Goal: Task Accomplishment & Management: Complete application form

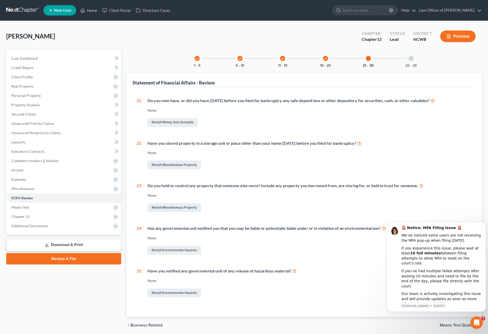
scroll to position [11, 0]
click at [198, 58] on icon "check" at bounding box center [197, 59] width 4 height 4
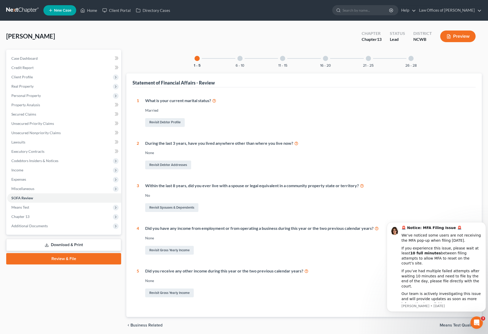
click at [239, 59] on div at bounding box center [240, 58] width 5 height 5
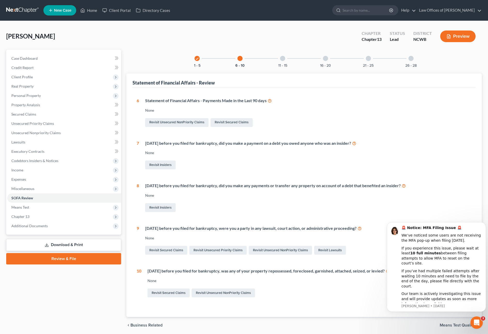
click at [282, 62] on div "11 - 15" at bounding box center [283, 59] width 18 height 18
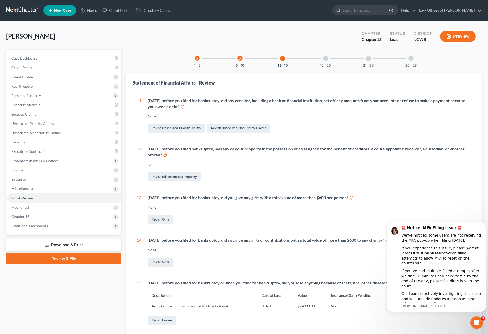
click at [325, 58] on div at bounding box center [325, 58] width 5 height 5
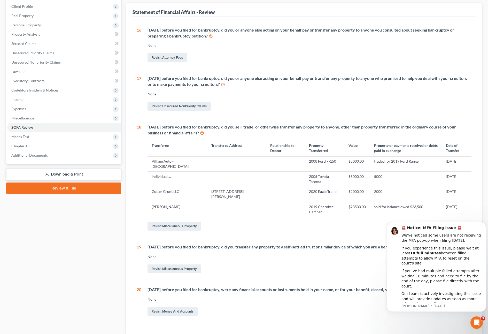
scroll to position [108, 0]
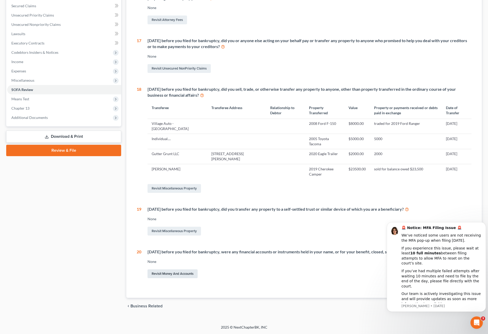
click at [179, 273] on link "Revisit Money and Accounts" at bounding box center [173, 273] width 50 height 9
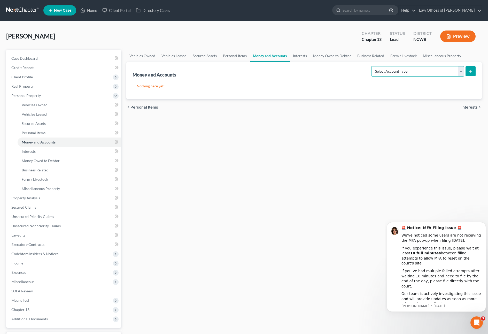
click at [429, 74] on select "Select Account Type Brokerage Cash on Hand Certificates of Deposit Checking Acc…" at bounding box center [418, 71] width 93 height 10
select select "other"
click at [373, 66] on select "Select Account Type Brokerage Cash on Hand Certificates of Deposit Checking Acc…" at bounding box center [418, 71] width 93 height 10
click at [468, 70] on button "submit" at bounding box center [471, 71] width 10 height 10
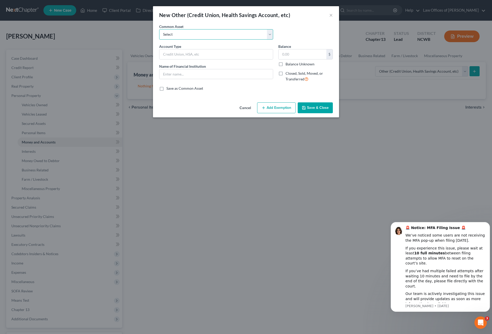
click at [258, 36] on select "Select FSA PayPal HSA IRA PayPal EFT Venmo Cash App Cryptocurrency Zelle Crypto…" at bounding box center [216, 34] width 114 height 10
select select "3"
click at [159, 29] on select "Select FSA PayPal HSA IRA PayPal EFT Venmo Cash App Cryptocurrency Zelle Crypto…" at bounding box center [216, 34] width 114 height 10
type input "IRA"
type input "SECU"
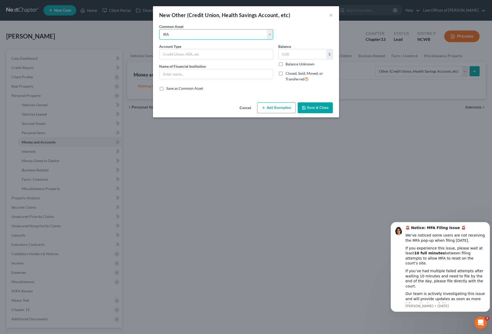
type input "26.34"
click at [270, 78] on input "SECU" at bounding box center [217, 74] width 114 height 10
type input "S"
type input "Edward Jones"
click at [308, 54] on input "26.34" at bounding box center [303, 54] width 48 height 10
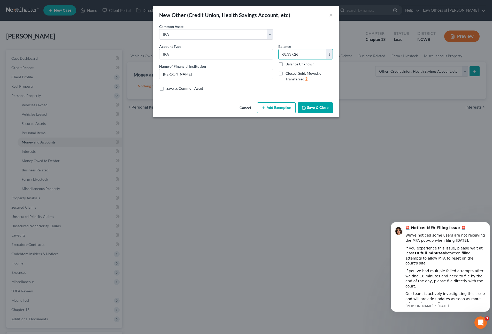
type input "68,337.26"
click at [286, 74] on label "Closed, Sold, Moved, or Transferred" at bounding box center [309, 76] width 47 height 11
click at [288, 74] on input "Closed, Sold, Moved, or Transferred" at bounding box center [289, 72] width 3 height 3
checkbox input "true"
select select "28"
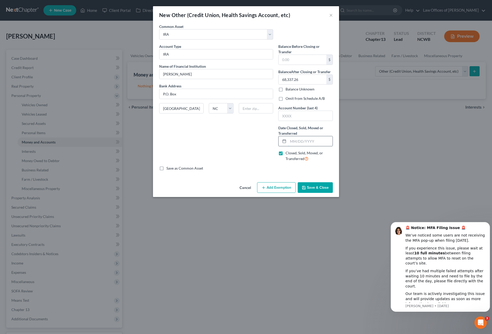
click at [290, 140] on input "text" at bounding box center [310, 141] width 44 height 10
type input "01/25/2023"
click at [296, 119] on input "text" at bounding box center [306, 116] width 54 height 10
type input "XXXX"
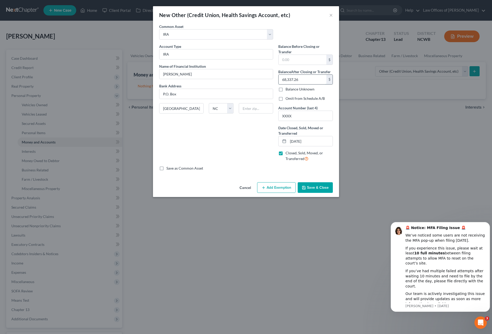
click at [311, 77] on input "68,337.26" at bounding box center [303, 80] width 48 height 10
click at [306, 62] on input "text" at bounding box center [303, 60] width 48 height 10
type input "68,337.26"
click at [305, 188] on icon "button" at bounding box center [304, 188] width 4 height 4
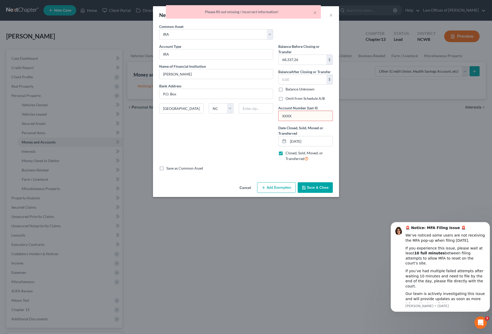
click at [293, 120] on input "XXXX" at bounding box center [306, 116] width 54 height 10
type input "X"
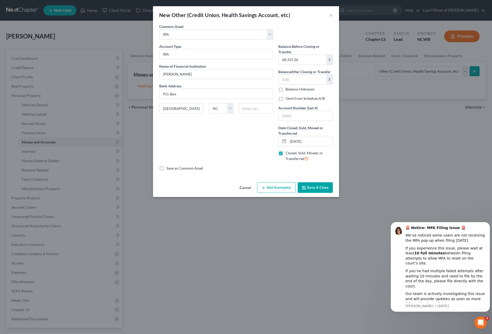
click at [307, 183] on button "Save & Close" at bounding box center [315, 187] width 35 height 11
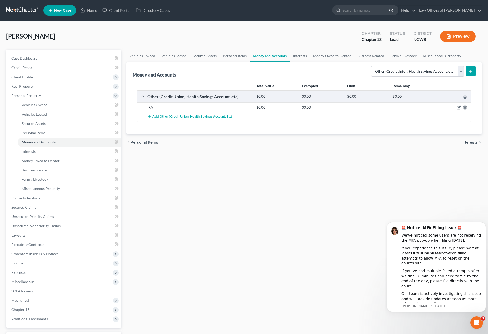
click at [471, 73] on icon "submit" at bounding box center [471, 71] width 4 height 4
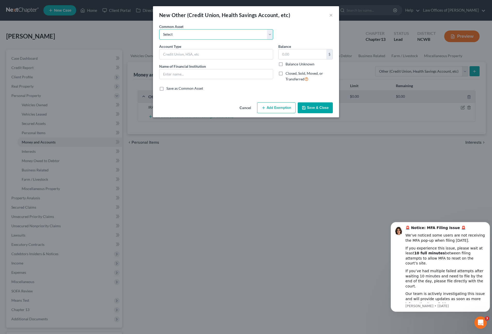
click at [192, 33] on select "Select FSA PayPal HSA IRA PayPal EFT Venmo Cash App Cryptocurrency Zelle Crypto…" at bounding box center [216, 34] width 114 height 10
click at [159, 29] on select "Select FSA PayPal HSA IRA PayPal EFT Venmo Cash App Cryptocurrency Zelle Crypto…" at bounding box center [216, 34] width 114 height 10
click at [186, 56] on input "text" at bounding box center [217, 54] width 114 height 10
type input "401K"
type input "Emburse"
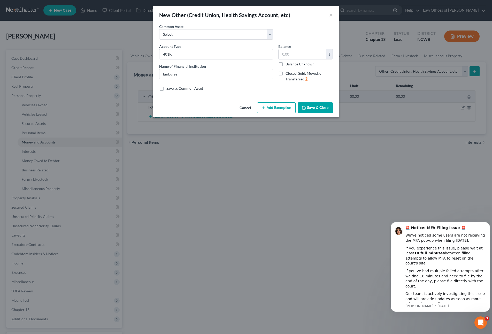
click at [311, 105] on button "Save & Close" at bounding box center [315, 107] width 35 height 11
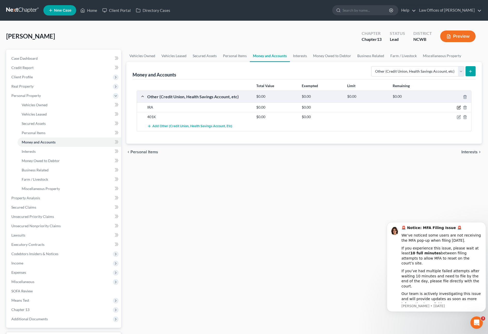
click at [460, 108] on icon "button" at bounding box center [459, 107] width 2 height 2
select select "28"
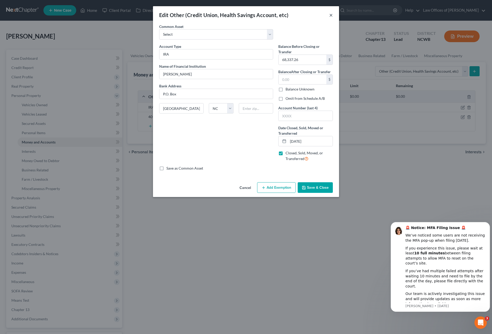
click at [331, 15] on button "×" at bounding box center [331, 15] width 4 height 6
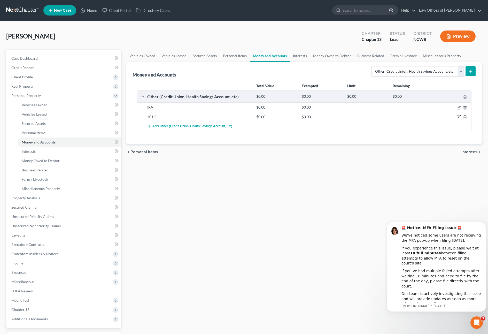
click at [459, 118] on icon "button" at bounding box center [459, 117] width 4 height 4
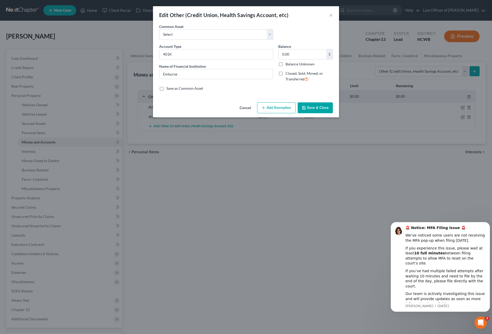
click at [299, 195] on div "Edit Other (Credit Union, Health Savings Account, etc) × An exemption set must …" at bounding box center [246, 167] width 492 height 334
click at [330, 16] on button "×" at bounding box center [331, 15] width 4 height 6
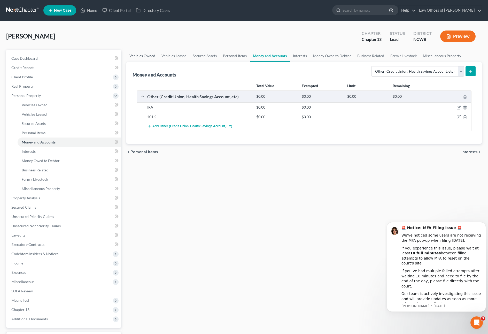
click at [147, 56] on link "Vehicles Owned" at bounding box center [142, 56] width 32 height 12
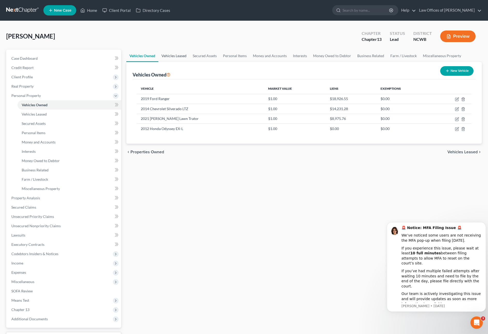
click at [176, 56] on link "Vehicles Leased" at bounding box center [173, 56] width 31 height 12
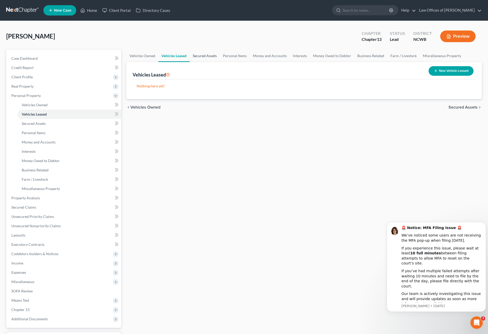
click at [198, 56] on link "Secured Assets" at bounding box center [205, 56] width 30 height 12
click at [234, 55] on link "Personal Items" at bounding box center [235, 56] width 30 height 12
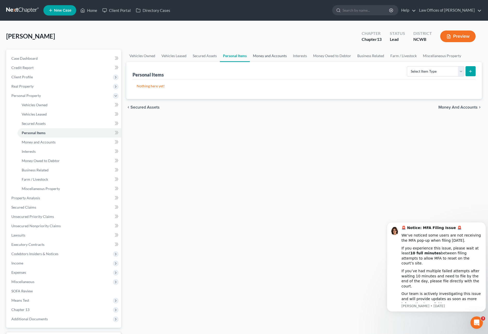
click at [276, 55] on link "Money and Accounts" at bounding box center [270, 56] width 40 height 12
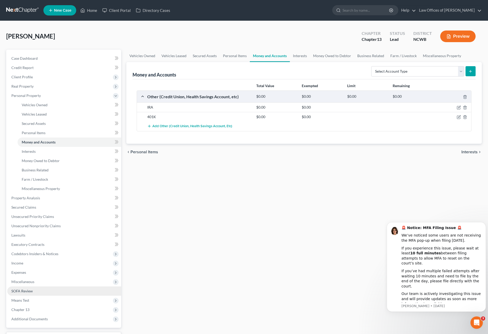
click at [21, 291] on span "SOFA Review" at bounding box center [21, 291] width 21 height 4
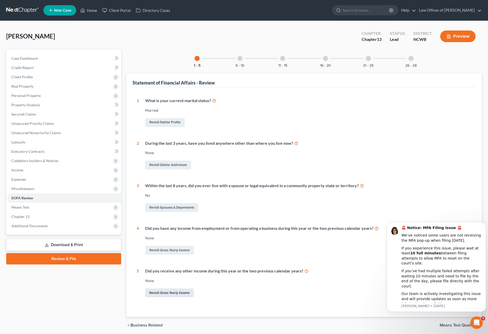
click at [182, 293] on link "Revisit Gross Yearly Income" at bounding box center [169, 293] width 49 height 9
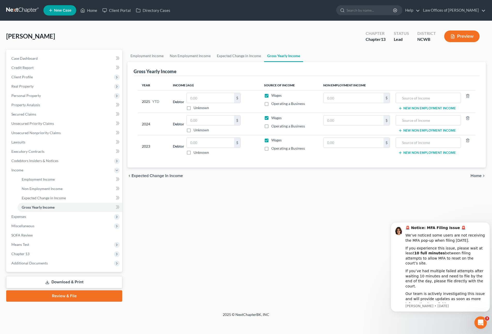
click at [427, 110] on button "New Non Employment Income" at bounding box center [427, 108] width 58 height 4
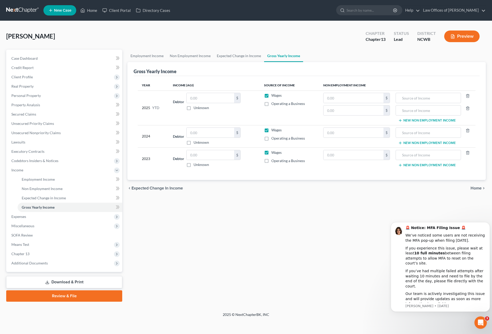
click at [428, 167] on td "New Non Employment Income" at bounding box center [434, 158] width 81 height 22
click at [428, 166] on button "New Non Employment Income" at bounding box center [427, 165] width 58 height 4
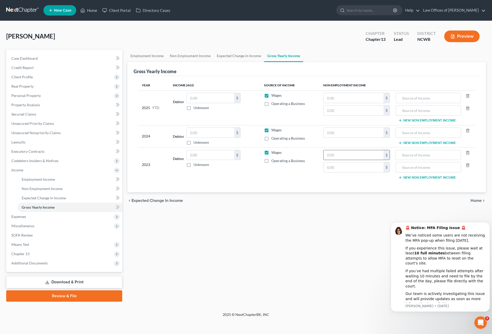
click at [370, 159] on input "text" at bounding box center [354, 155] width 60 height 10
type input "68,337.26"
click at [455, 157] on input "text" at bounding box center [428, 155] width 59 height 10
type input "IRA - Edward Jones - invested into business - lost"
click at [21, 141] on span "Lawsuits" at bounding box center [18, 142] width 14 height 4
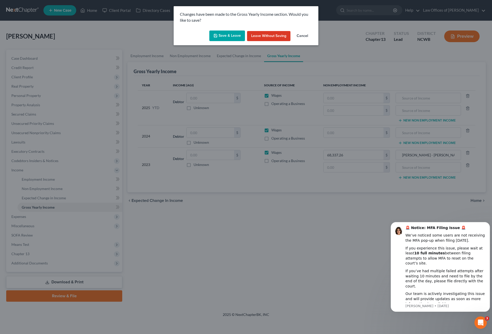
click at [228, 38] on button "Save & Leave" at bounding box center [227, 36] width 36 height 11
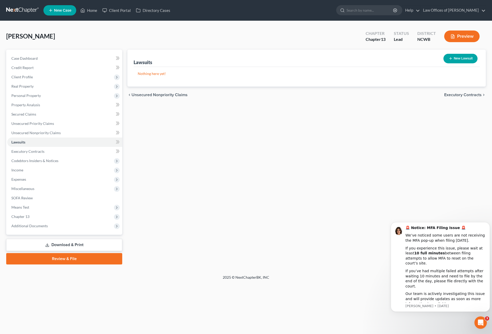
click at [457, 57] on button "New Lawsuit" at bounding box center [461, 59] width 34 height 10
select select "0"
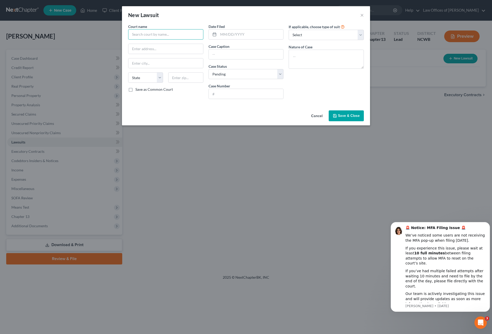
click at [179, 37] on input "text" at bounding box center [165, 34] width 75 height 10
click at [178, 46] on div "Mecklenburg County Superior Court" at bounding box center [161, 43] width 59 height 5
type input "Mecklenburg County Superior Court"
type input "[STREET_ADDRESS]"
type input "Charlotte"
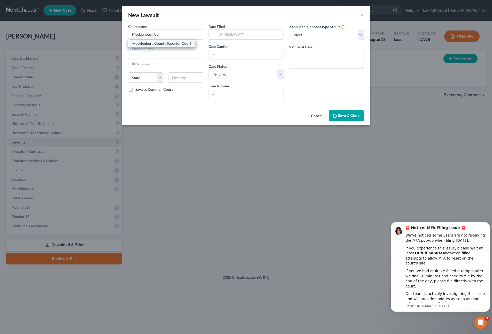
select select "28"
type input "28202"
click at [231, 37] on input "text" at bounding box center [250, 34] width 65 height 10
click at [227, 54] on input "text" at bounding box center [246, 54] width 75 height 10
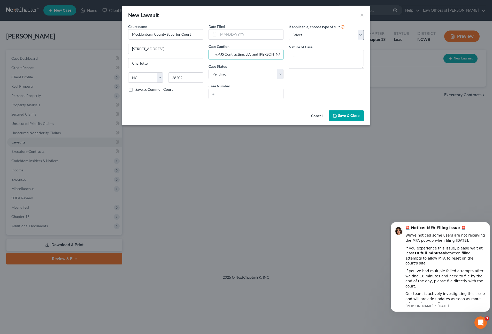
type input "Fifth Third Bank, National Association v. 4JS Contracting, LLC and [PERSON_NAME]"
click at [308, 32] on select "Select Repossession Garnishment Foreclosure Attached, Seized, Or Levied Other" at bounding box center [326, 35] width 75 height 10
select select "4"
click at [289, 30] on select "Select Repossession Garnishment Foreclosure Attached, Seized, Or Levied Other" at bounding box center [326, 35] width 75 height 10
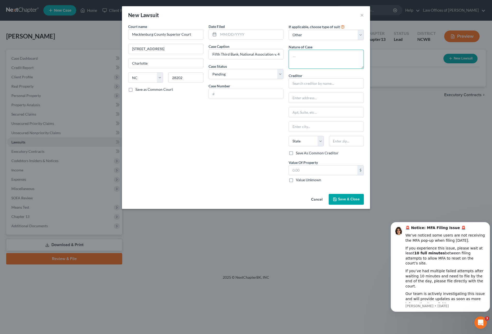
click at [306, 58] on textarea at bounding box center [326, 59] width 75 height 19
type textarea "Judgment"
click at [320, 88] on input "text" at bounding box center [326, 83] width 75 height 10
click at [227, 33] on input "text" at bounding box center [250, 34] width 65 height 10
type input "Fifth Third Bank, National Association"
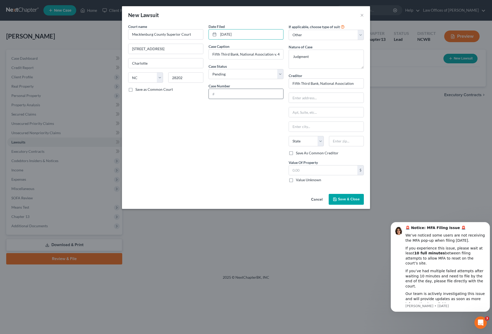
type input "[DATE]"
click at [240, 96] on input "text" at bounding box center [246, 94] width 75 height 10
type input "24CV010664-590"
click at [254, 74] on select "Select Pending On Appeal Concluded" at bounding box center [246, 74] width 75 height 10
click at [209, 69] on select "Select Pending On Appeal Concluded" at bounding box center [246, 74] width 75 height 10
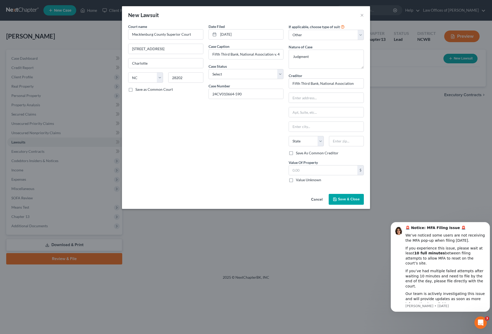
click at [356, 199] on span "Save & Close" at bounding box center [349, 199] width 22 height 4
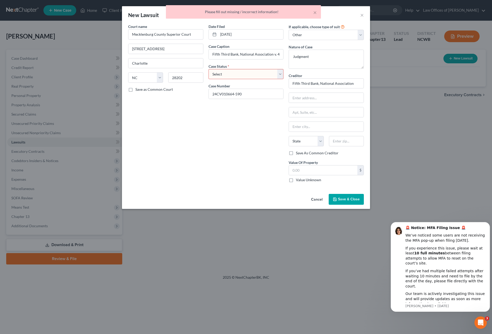
click at [244, 75] on select "Select Pending On Appeal Concluded" at bounding box center [246, 74] width 75 height 10
select select "0"
click at [209, 69] on select "Select Pending On Appeal Concluded" at bounding box center [246, 74] width 75 height 10
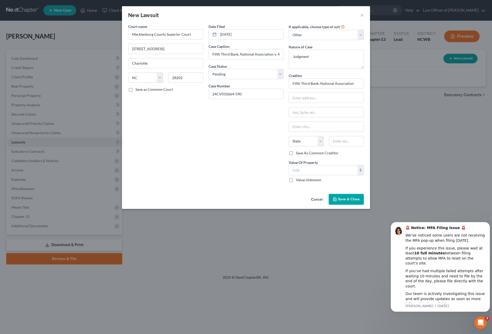
click at [344, 200] on span "Save & Close" at bounding box center [349, 199] width 22 height 4
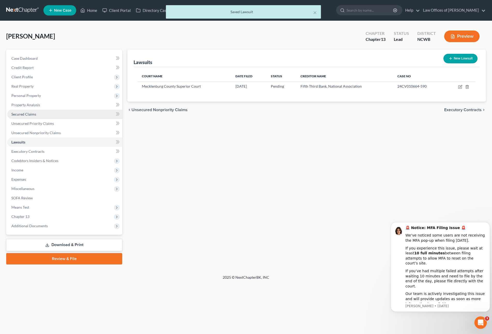
click at [19, 114] on span "Secured Claims" at bounding box center [23, 114] width 25 height 4
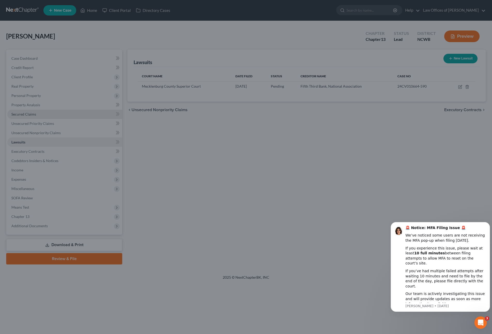
click at [19, 114] on div at bounding box center [246, 167] width 492 height 334
click at [226, 169] on div at bounding box center [246, 167] width 492 height 334
click at [24, 154] on div at bounding box center [246, 167] width 492 height 334
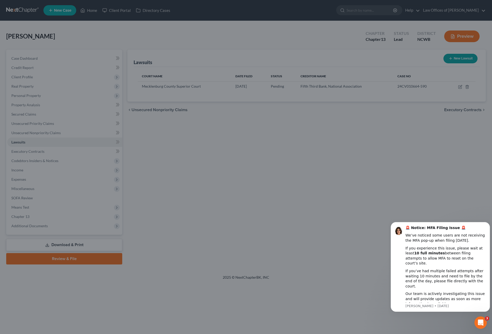
click at [29, 131] on div at bounding box center [246, 167] width 492 height 334
click at [87, 11] on div at bounding box center [246, 167] width 492 height 334
click at [481, 324] on icon "Open Intercom Messenger" at bounding box center [480, 322] width 9 height 9
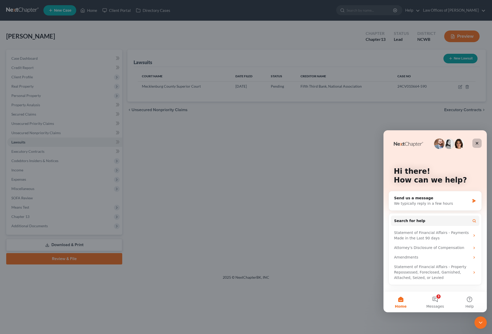
click at [477, 143] on icon "Close" at bounding box center [477, 143] width 4 height 4
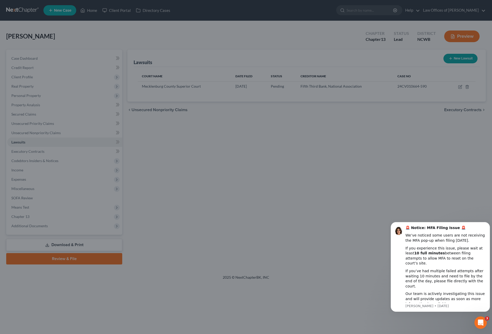
click at [123, 158] on div at bounding box center [246, 167] width 492 height 334
click at [143, 158] on div at bounding box center [246, 167] width 492 height 334
click at [33, 142] on div at bounding box center [246, 167] width 492 height 334
click at [120, 140] on div at bounding box center [246, 167] width 492 height 334
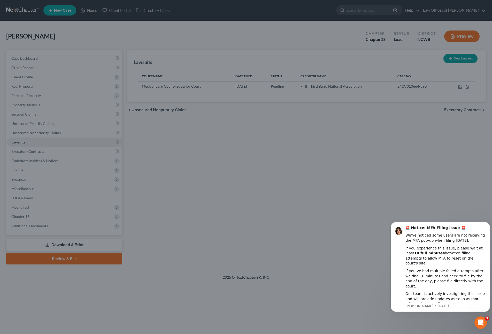
click at [320, 186] on div at bounding box center [246, 167] width 492 height 334
click at [462, 40] on div at bounding box center [246, 167] width 492 height 334
click at [261, 177] on div at bounding box center [246, 167] width 492 height 334
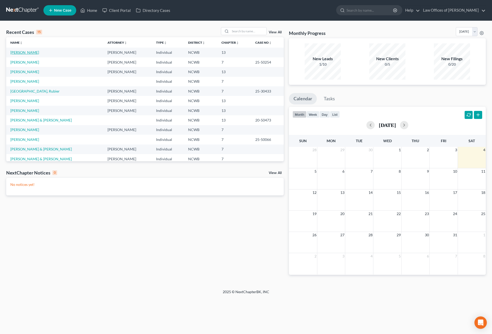
click at [18, 52] on link "[PERSON_NAME]" at bounding box center [24, 52] width 29 height 4
select select "4"
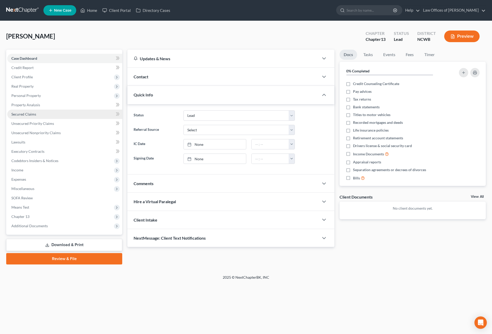
click at [20, 115] on span "Secured Claims" at bounding box center [23, 114] width 25 height 4
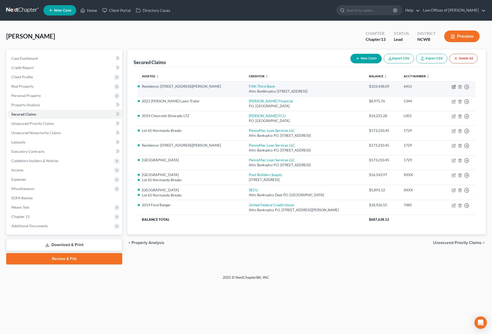
click at [455, 86] on icon "button" at bounding box center [454, 86] width 2 height 2
select select "36"
select select "10"
select select "3"
select select "0"
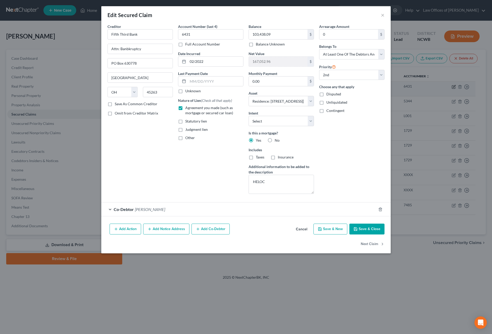
click at [453, 86] on div "Edit Secured Claim × Creditor * Fifth Third Bank Attn: Banbkruptcy [GEOGRAPHIC_…" at bounding box center [246, 167] width 492 height 334
click at [381, 14] on button "×" at bounding box center [383, 15] width 4 height 6
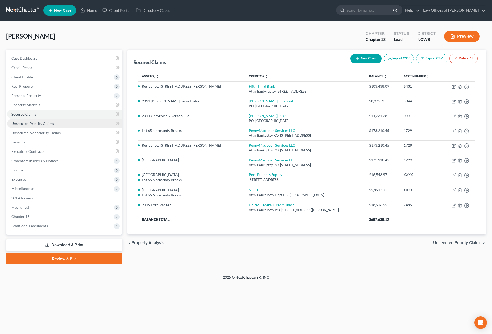
click at [23, 123] on span "Unsecured Priority Claims" at bounding box center [32, 123] width 43 height 4
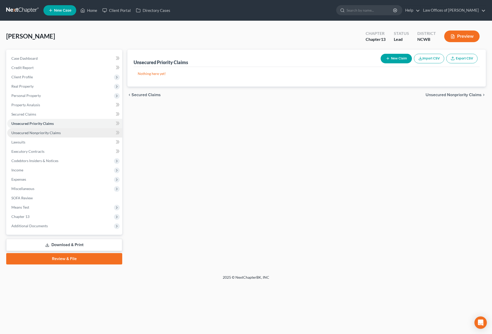
click at [23, 132] on span "Unsecured Nonpriority Claims" at bounding box center [35, 133] width 49 height 4
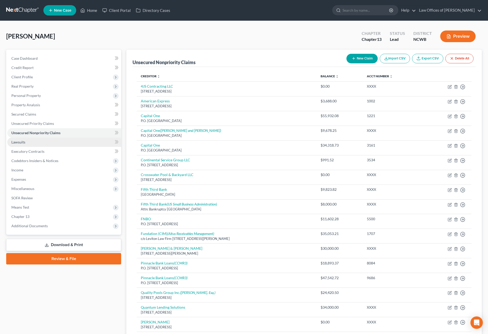
click at [19, 144] on link "Lawsuits" at bounding box center [64, 142] width 114 height 9
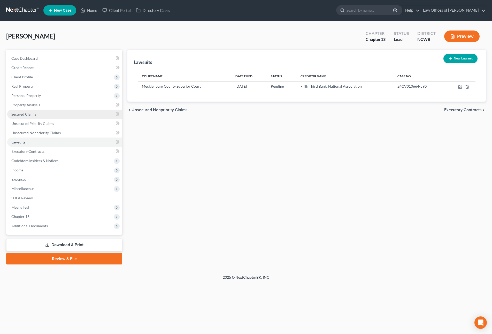
click at [31, 115] on span "Secured Claims" at bounding box center [23, 114] width 25 height 4
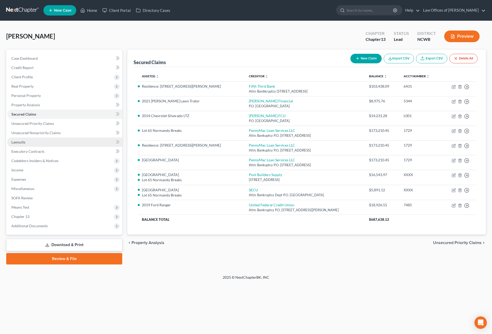
click at [20, 143] on span "Lawsuits" at bounding box center [18, 142] width 14 height 4
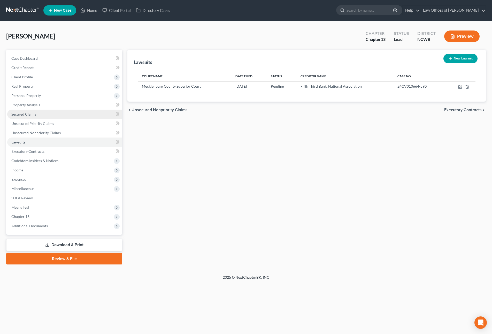
click at [12, 114] on span "Secured Claims" at bounding box center [23, 114] width 25 height 4
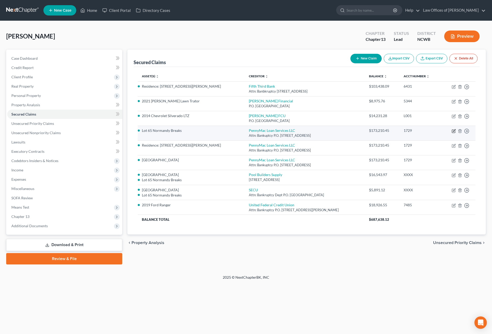
click at [453, 131] on icon "button" at bounding box center [454, 130] width 2 height 2
select select "4"
select select "13"
select select "3"
select select "0"
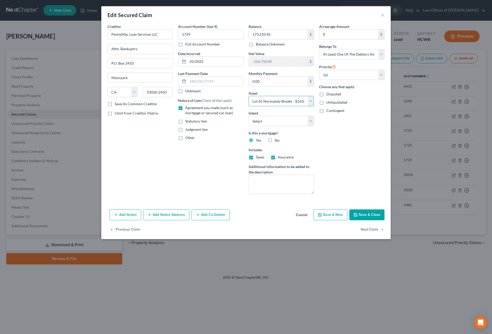
click at [308, 101] on select "Select Other Multiple Assets Village Auto - [GEOGRAPHIC_DATA] (Transfer) - $800…" at bounding box center [281, 101] width 65 height 10
click at [249, 96] on select "Select Other Multiple Assets Village Auto - [GEOGRAPHIC_DATA] (Transfer) - $800…" at bounding box center [281, 101] width 65 height 10
click at [383, 18] on button "×" at bounding box center [383, 15] width 4 height 6
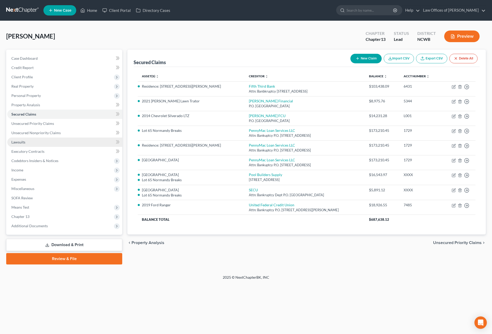
click at [18, 142] on span "Lawsuits" at bounding box center [18, 142] width 14 height 4
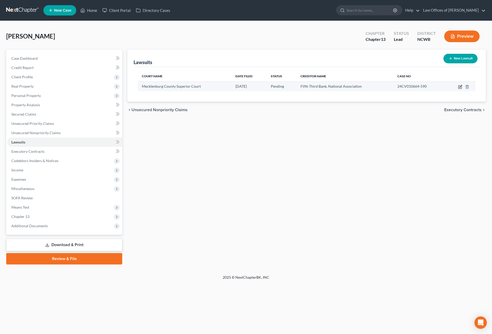
click at [459, 87] on icon "button" at bounding box center [460, 87] width 4 height 4
select select "28"
select select "0"
select select "4"
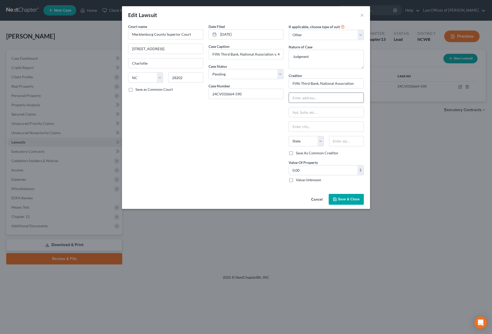
click at [299, 99] on input "text" at bounding box center [326, 98] width 75 height 10
type input "c/[PERSON_NAME] & [PERSON_NAME] LLP"
type input "[STREET_ADDRESS]"
type input "[GEOGRAPHIC_DATA]"
select select "28"
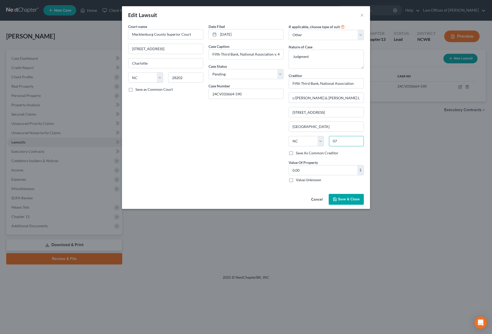
type input "0"
type input "27601"
click at [361, 14] on button "×" at bounding box center [362, 15] width 4 height 6
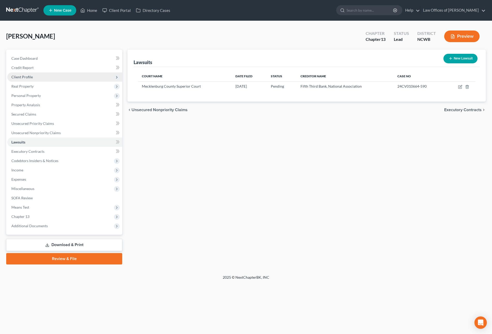
click at [25, 77] on span "Client Profile" at bounding box center [21, 77] width 21 height 4
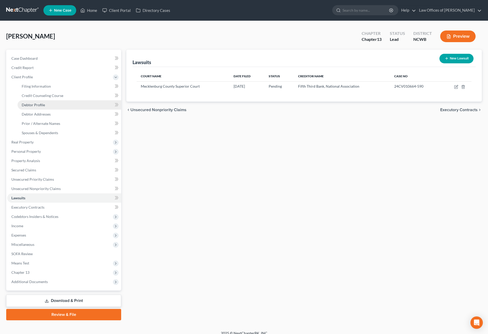
click at [38, 105] on span "Debtor Profile" at bounding box center [33, 105] width 23 height 4
select select "1"
select select "4"
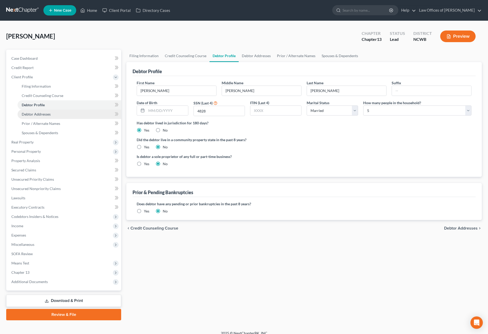
click at [40, 115] on span "Debtor Addresses" at bounding box center [36, 114] width 29 height 4
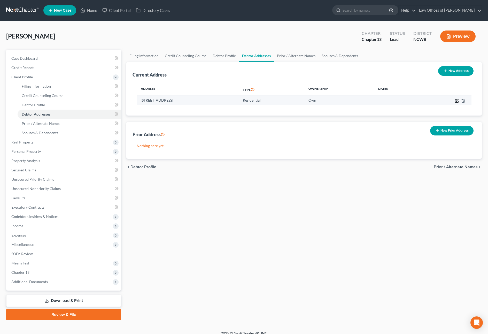
click at [457, 100] on icon "button" at bounding box center [457, 101] width 4 height 4
select select "28"
select select "48"
select select "0"
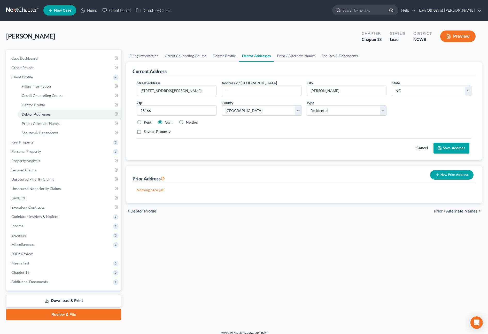
click at [237, 160] on div "Street Address * [STREET_ADDRESS][PERSON_NAME] * [PERSON_NAME] State * State [U…" at bounding box center [304, 118] width 343 height 84
click at [88, 10] on link "Home" at bounding box center [89, 10] width 22 height 9
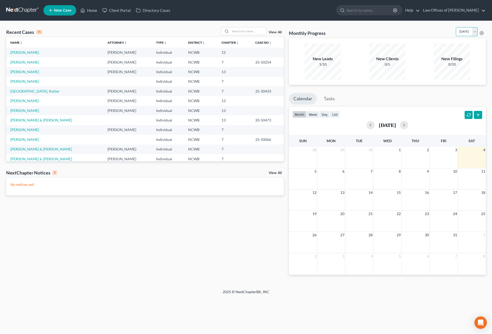
click at [466, 29] on select "[DATE] [DATE] [DATE] [DATE] [DATE] [DATE] [DATE] [DATE] [DATE] [DATE] [DATE] [D…" at bounding box center [467, 31] width 22 height 9
click at [456, 27] on select "[DATE] [DATE] [DATE] [DATE] [DATE] [DATE] [DATE] [DATE] [DATE] [DATE] [DATE] [D…" at bounding box center [467, 31] width 22 height 9
click at [459, 33] on select "[DATE] [DATE] [DATE] [DATE] [DATE] [DATE] [DATE] [DATE] [DATE] [DATE] [DATE] [D…" at bounding box center [467, 31] width 22 height 9
click at [456, 27] on select "[DATE] [DATE] [DATE] [DATE] [DATE] [DATE] [DATE] [DATE] [DATE] [DATE] [DATE] [D…" at bounding box center [467, 31] width 22 height 9
click at [457, 32] on select "[DATE] [DATE] [DATE] [DATE] [DATE] [DATE] [DATE] [DATE] [DATE] [DATE] [DATE] [D…" at bounding box center [467, 31] width 22 height 9
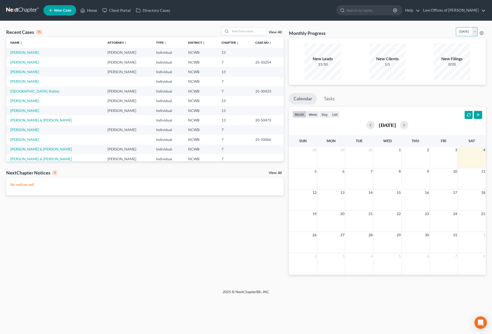
click at [456, 27] on select "[DATE] [DATE] [DATE] [DATE] [DATE] [DATE] [DATE] [DATE] [DATE] [DATE] [DATE] [D…" at bounding box center [467, 31] width 22 height 9
click at [456, 31] on select "[DATE] [DATE] [DATE] [DATE] [DATE] [DATE] [DATE] [DATE] [DATE] [DATE] [DATE] [D…" at bounding box center [467, 31] width 22 height 9
select select "0"
click at [456, 27] on select "[DATE] [DATE] [DATE] [DATE] [DATE] [DATE] [DATE] [DATE] [DATE] [DATE] [DATE] [D…" at bounding box center [467, 31] width 22 height 9
click at [16, 53] on link "[PERSON_NAME]" at bounding box center [24, 52] width 29 height 4
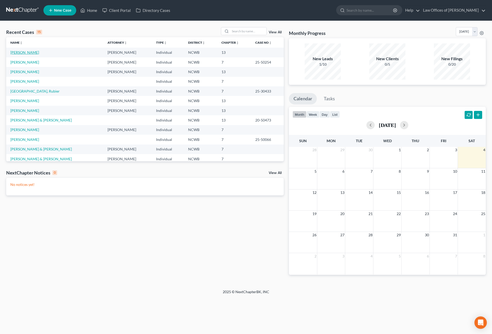
click at [16, 53] on link "[PERSON_NAME]" at bounding box center [24, 52] width 29 height 4
select select "4"
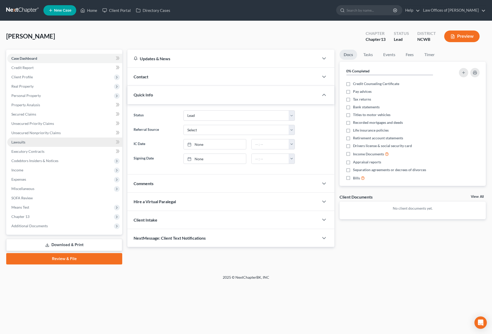
click at [19, 141] on span "Lawsuits" at bounding box center [18, 142] width 14 height 4
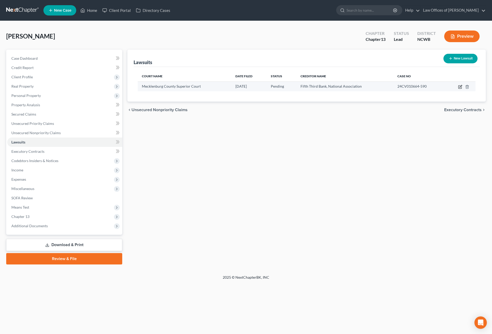
click at [462, 87] on icon "button" at bounding box center [460, 87] width 4 height 4
select select "28"
select select "0"
select select "4"
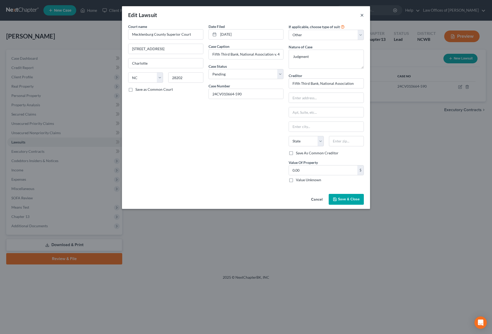
click at [363, 16] on button "×" at bounding box center [362, 15] width 4 height 6
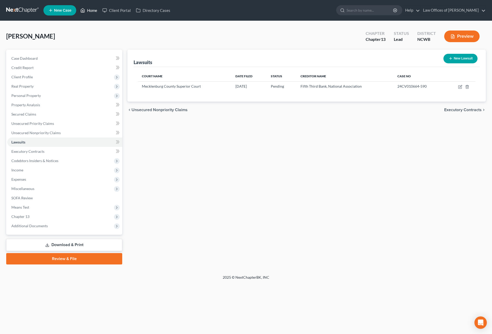
click at [90, 9] on link "Home" at bounding box center [89, 10] width 22 height 9
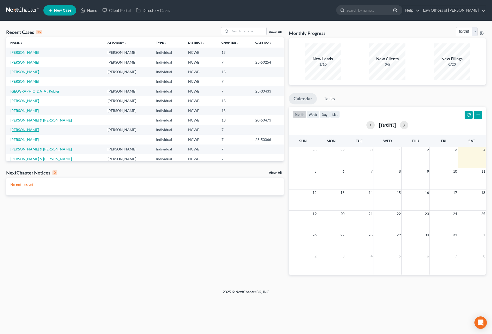
click at [28, 131] on link "[PERSON_NAME]" at bounding box center [24, 129] width 29 height 4
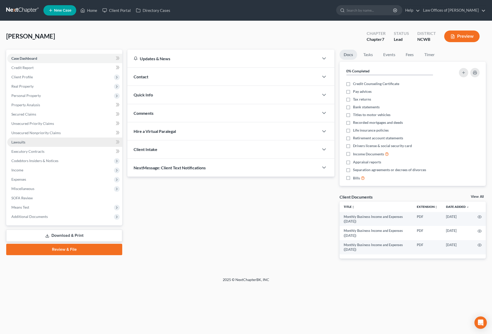
click at [19, 141] on span "Lawsuits" at bounding box center [18, 142] width 14 height 4
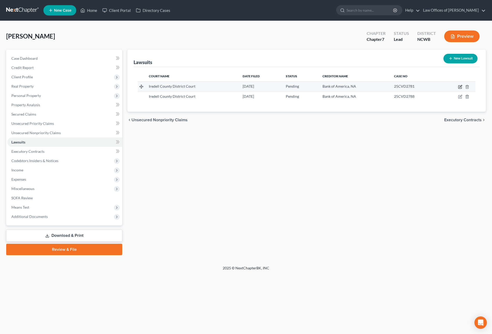
click at [460, 87] on icon "button" at bounding box center [461, 86] width 2 height 2
select select "28"
select select "0"
select select "4"
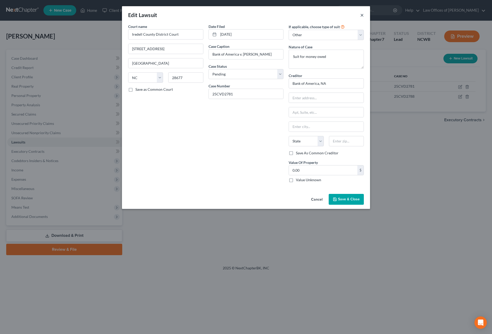
click at [363, 18] on button "×" at bounding box center [362, 15] width 4 height 6
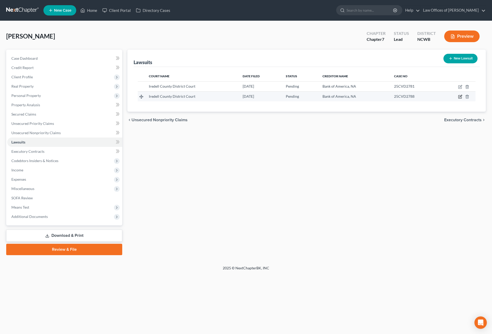
click at [461, 96] on icon "button" at bounding box center [460, 97] width 4 height 4
select select "28"
select select "0"
select select "4"
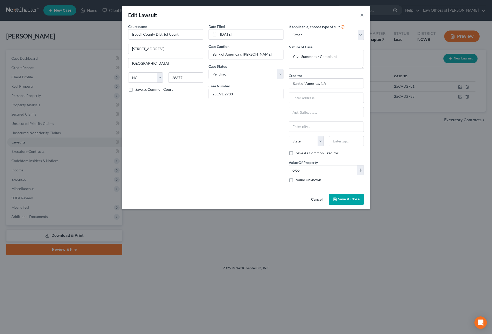
click at [361, 14] on button "×" at bounding box center [362, 15] width 4 height 6
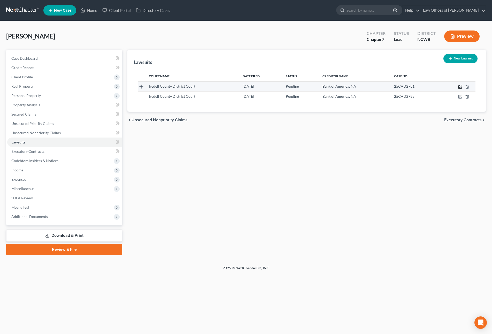
click at [460, 87] on icon "button" at bounding box center [461, 86] width 2 height 2
select select "28"
select select "0"
select select "4"
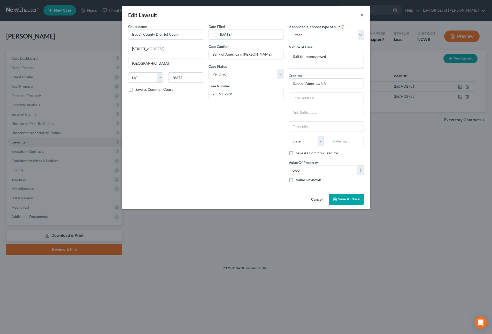
click at [363, 18] on button "×" at bounding box center [362, 15] width 4 height 6
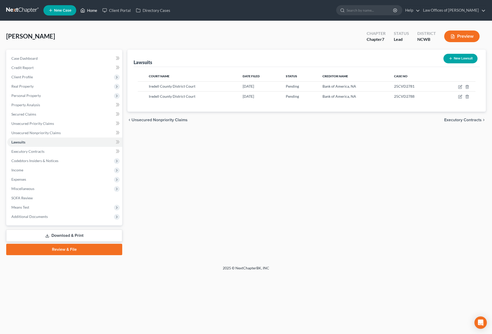
click at [96, 10] on link "Home" at bounding box center [89, 10] width 22 height 9
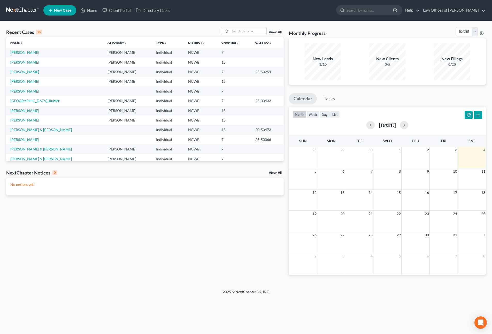
click at [18, 64] on link "[PERSON_NAME]" at bounding box center [24, 62] width 29 height 4
select select "4"
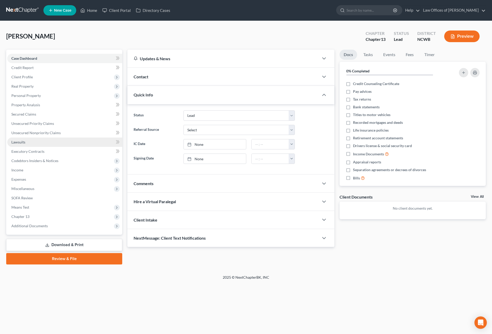
click at [14, 142] on span "Lawsuits" at bounding box center [18, 142] width 14 height 4
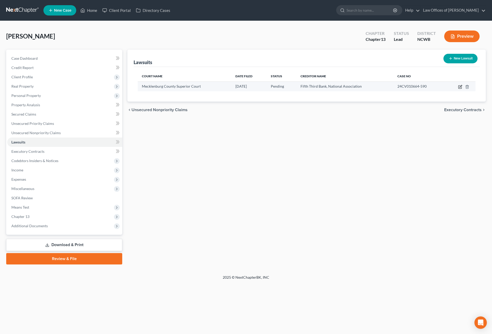
click at [461, 85] on icon "button" at bounding box center [460, 87] width 4 height 4
select select "28"
select select "0"
select select "4"
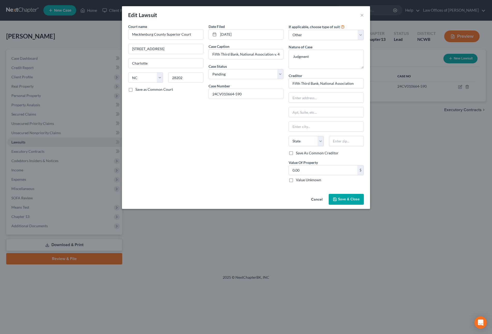
click at [349, 199] on span "Save & Close" at bounding box center [349, 199] width 22 height 4
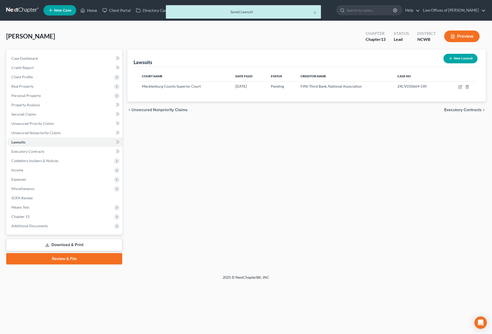
click at [460, 58] on button "New Lawsuit" at bounding box center [461, 59] width 34 height 10
select select "0"
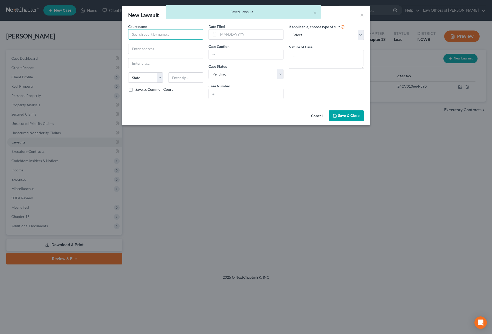
click at [157, 33] on input "text" at bounding box center [165, 34] width 75 height 10
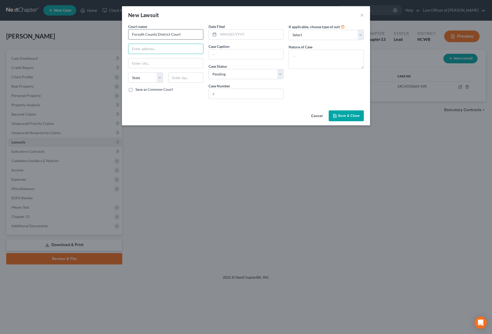
type input "Forsyth County District Court"
type input "PO Box 20099"
type input "[GEOGRAPHIC_DATA]"
select select "28"
type input "27120"
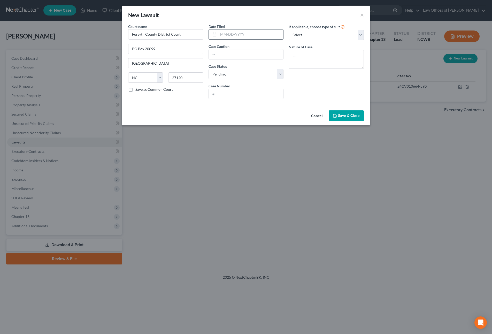
click at [247, 35] on input "text" at bounding box center [250, 34] width 65 height 10
type input "[PERSON_NAME]"
type input "[DATE]"
click at [253, 54] on input "text" at bounding box center [246, 54] width 75 height 10
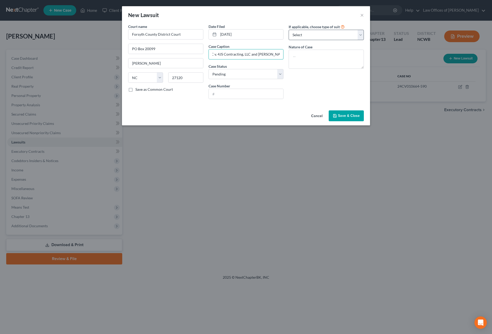
type input "Bankers Healthcare Group, LLC v. 4JS Contracting, LLC and [PERSON_NAME]"
click at [321, 37] on select "Select Repossession Garnishment Foreclosure Attached, Seized, Or Levied Other" at bounding box center [326, 35] width 75 height 10
select select "4"
click at [289, 30] on select "Select Repossession Garnishment Foreclosure Attached, Seized, Or Levied Other" at bounding box center [326, 35] width 75 height 10
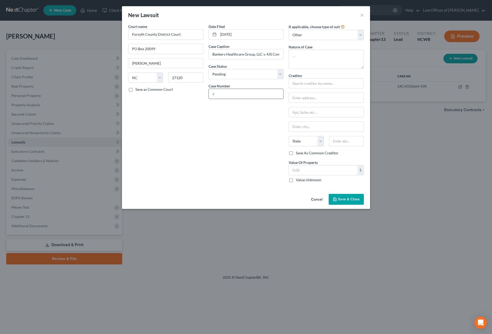
click at [261, 91] on input "text" at bounding box center [246, 94] width 75 height 10
type input "24CVD5291"
click at [310, 86] on input "text" at bounding box center [326, 83] width 75 height 10
click at [326, 85] on input "Bankers Healhtcare Group, LLC" at bounding box center [326, 83] width 75 height 10
type input "Bankers Healthcare Group, LLC"
